Goal: Navigation & Orientation: Find specific page/section

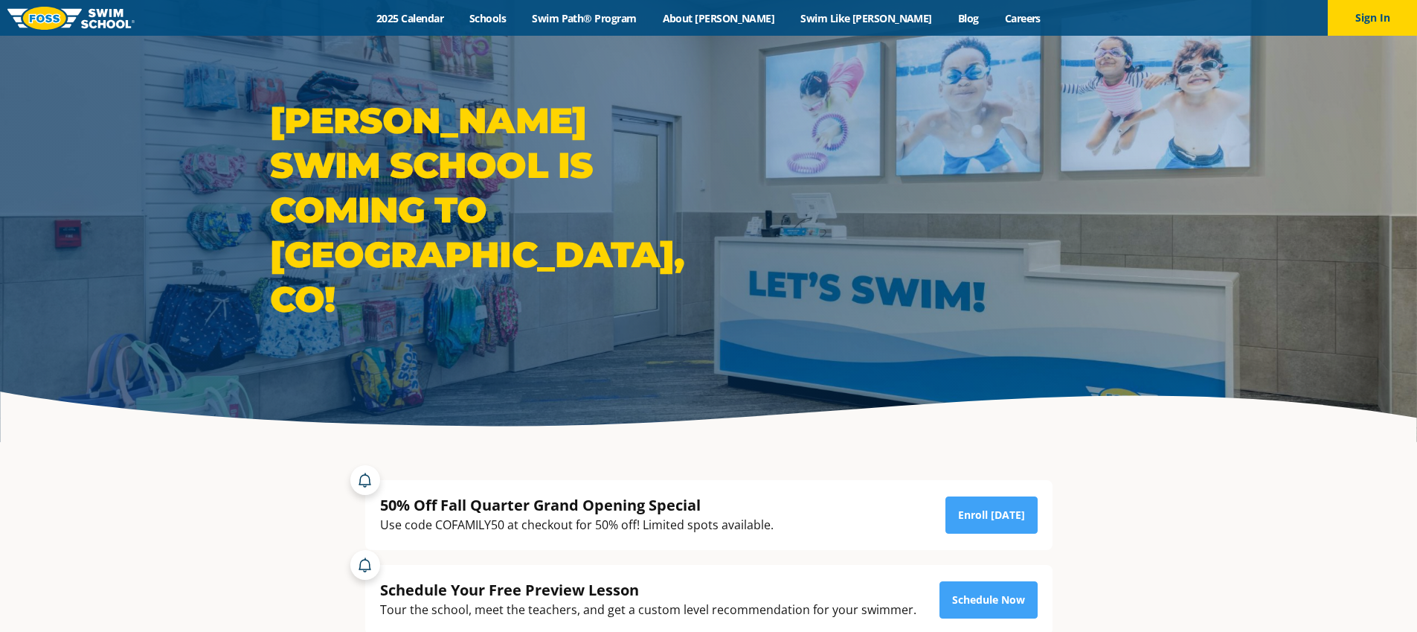
click at [519, 18] on link "Schools" at bounding box center [488, 18] width 62 height 14
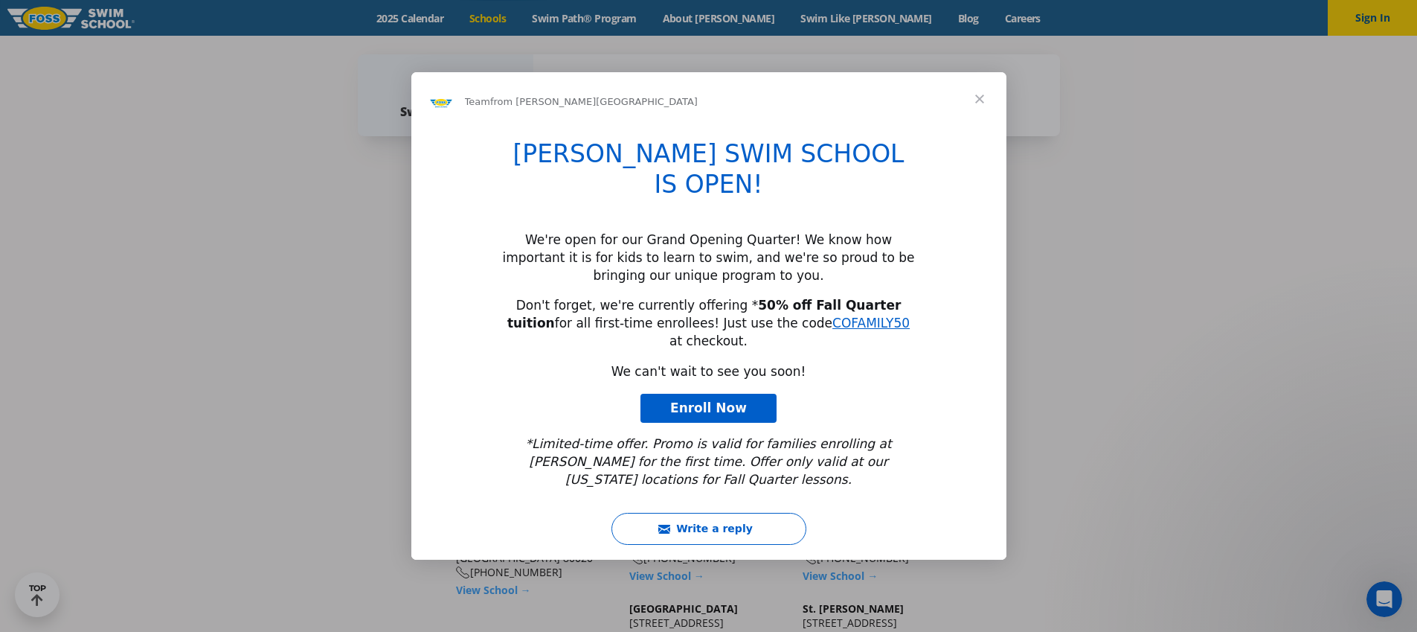
click at [987, 123] on span "Close" at bounding box center [980, 99] width 54 height 54
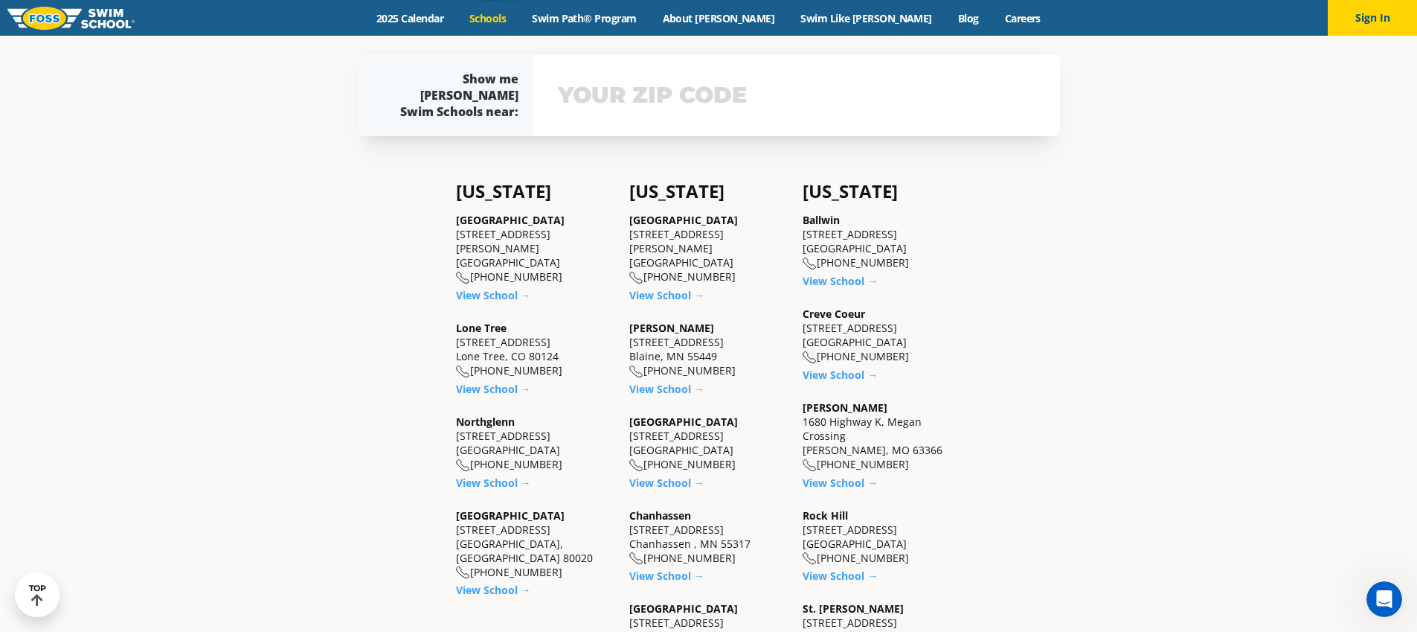
click at [518, 475] on div "Colorado Castle Rock 5650 Allen Way, Suite 112 Castle Rock, CO 80108 (983) 203-…" at bounding box center [535, 389] width 158 height 416
click at [521, 475] on link "View School →" at bounding box center [493, 482] width 75 height 14
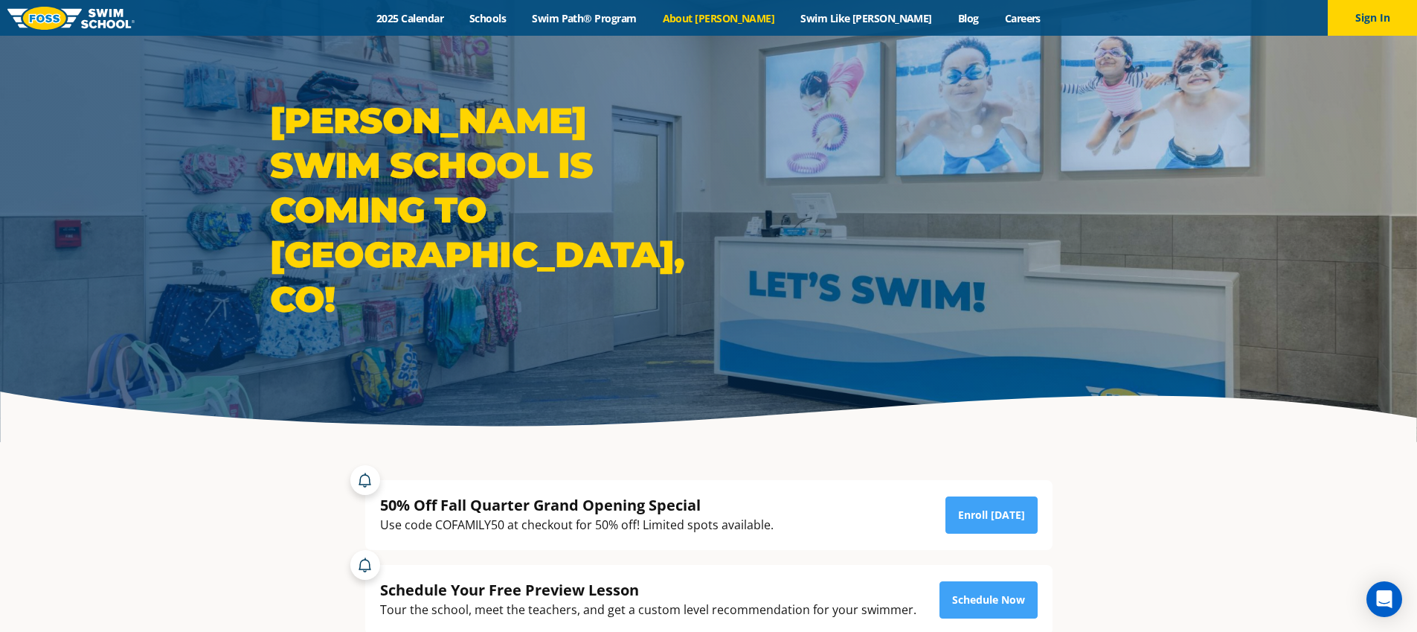
click at [760, 20] on link "About [PERSON_NAME]" at bounding box center [718, 18] width 138 height 14
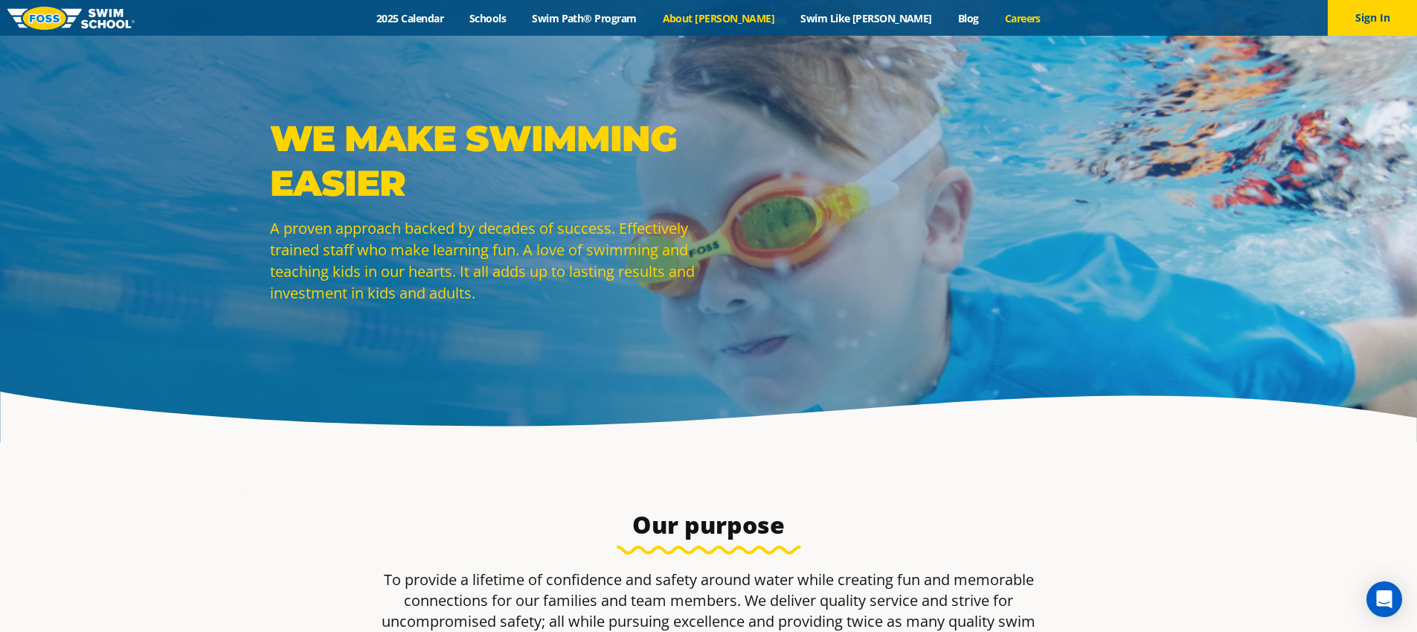
click at [992, 18] on link "Careers" at bounding box center [1023, 18] width 62 height 14
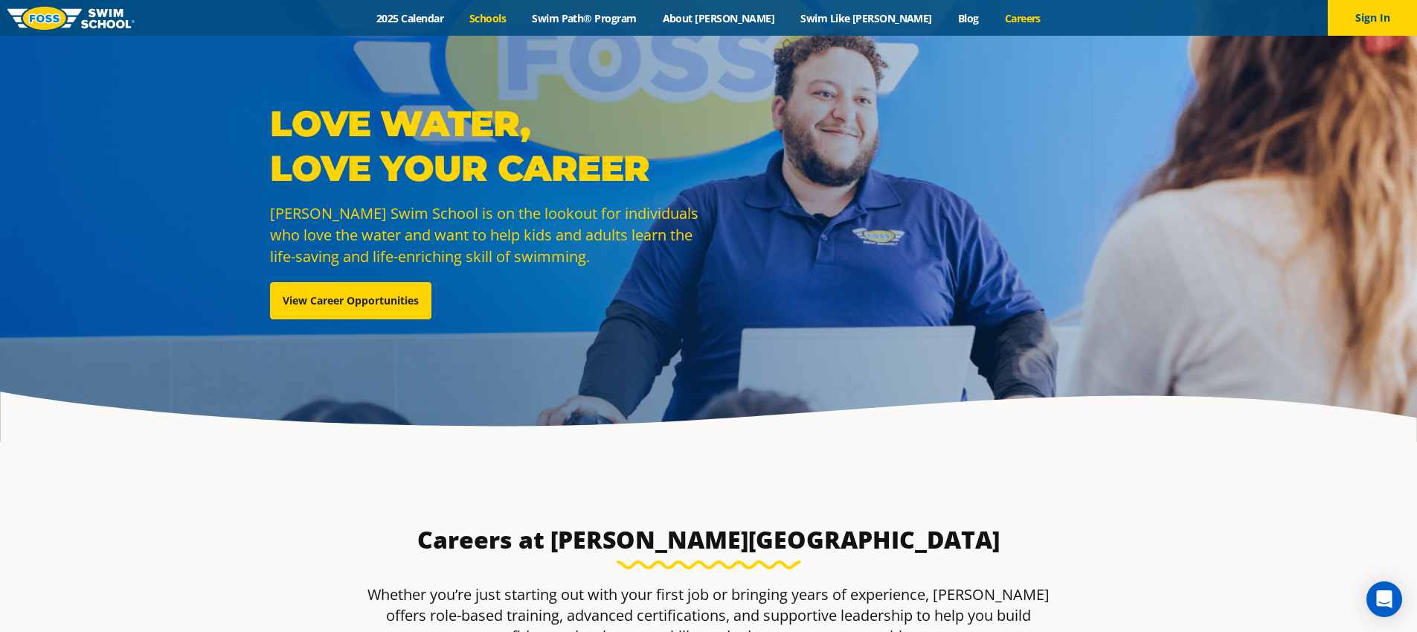
click at [519, 20] on link "Schools" at bounding box center [488, 18] width 62 height 14
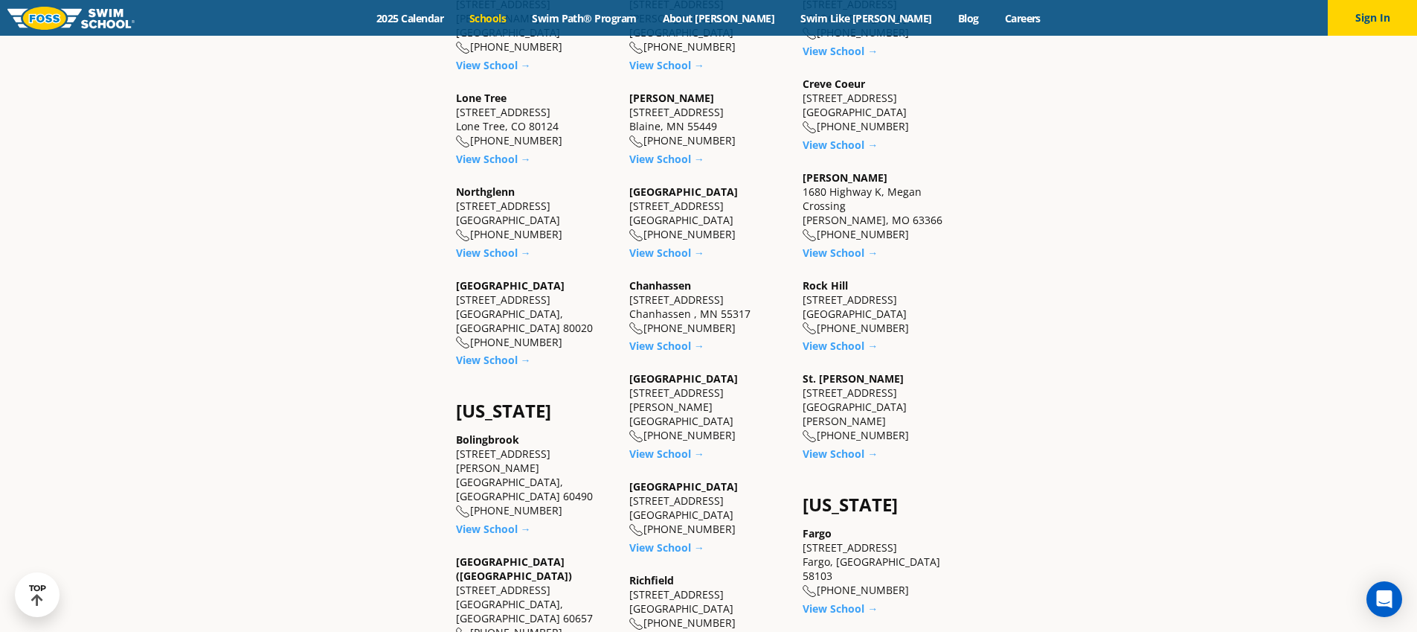
scroll to position [548, 0]
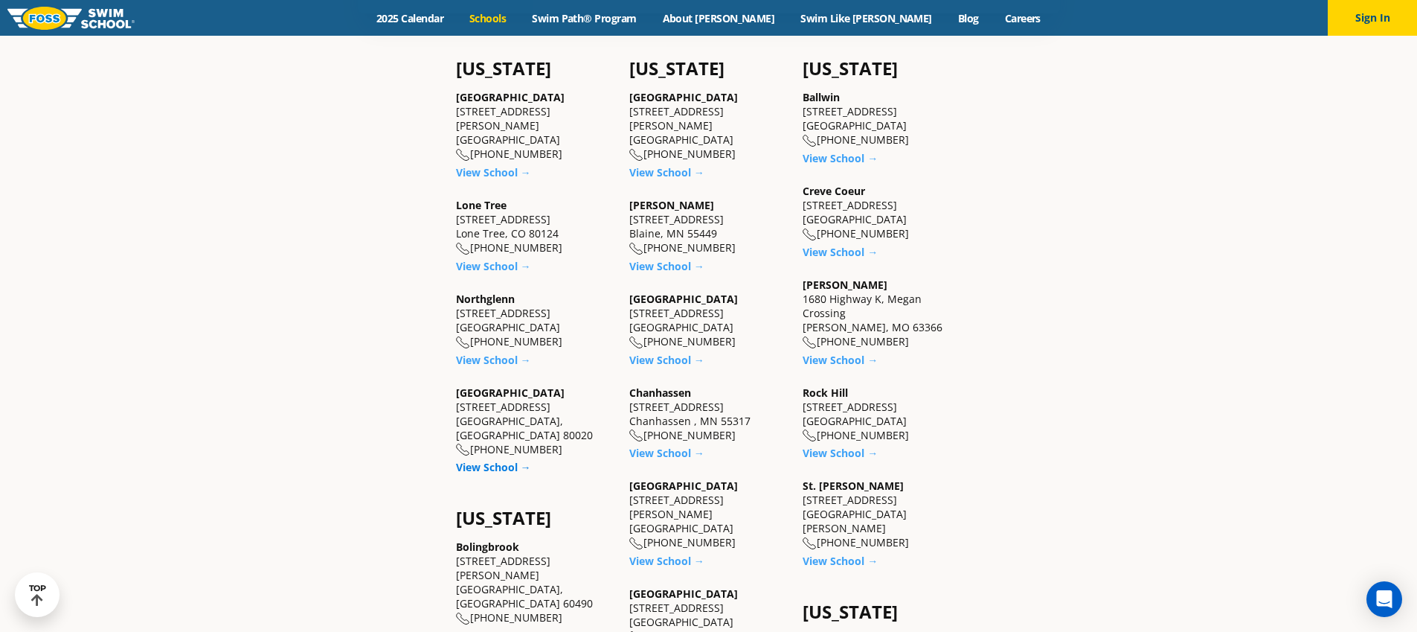
click at [501, 460] on link "View School →" at bounding box center [493, 467] width 75 height 14
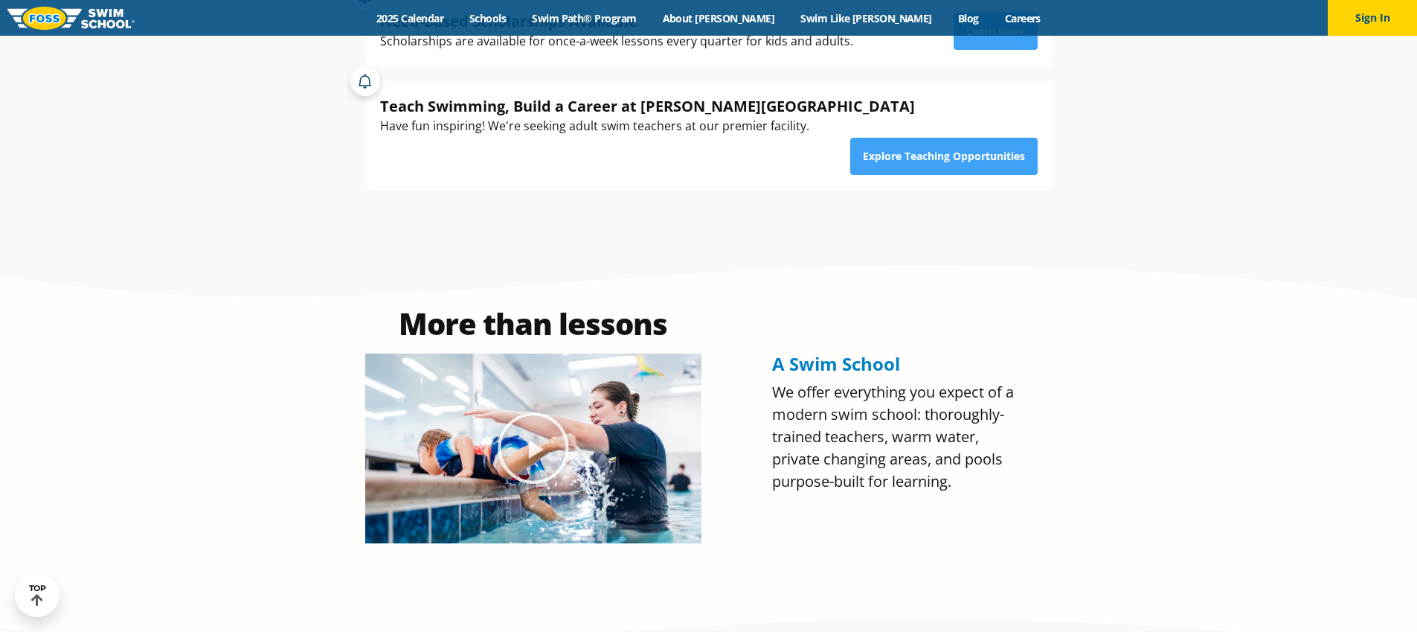
scroll to position [1464, 0]
